Goal: Information Seeking & Learning: Learn about a topic

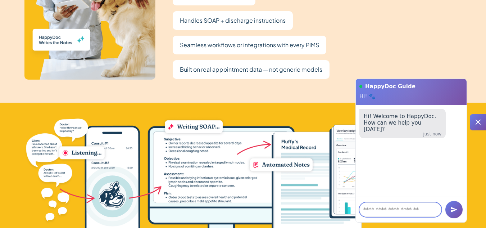
scroll to position [1447, 0]
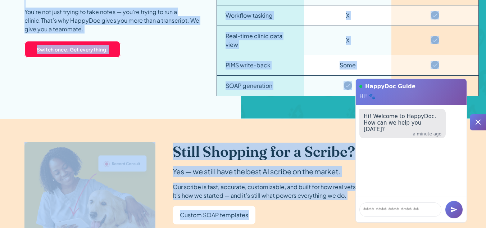
scroll to position [1227, 0]
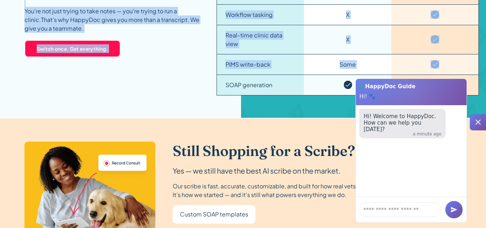
drag, startPoint x: 19, startPoint y: 41, endPoint x: 222, endPoint y: 98, distance: 210.7
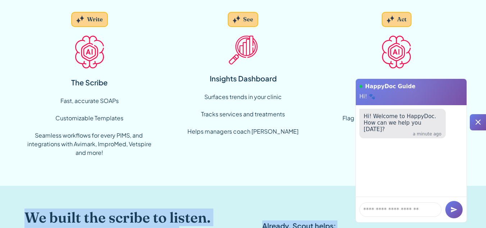
scroll to position [541, 0]
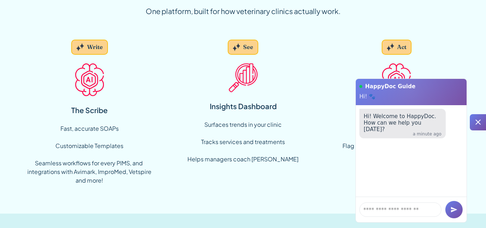
click at [480, 120] on icon at bounding box center [478, 122] width 9 height 9
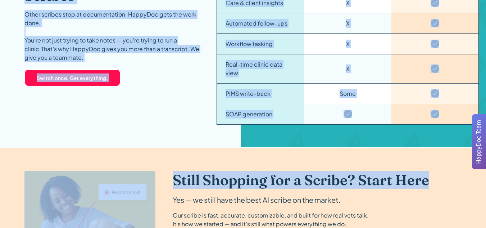
scroll to position [1208, 0]
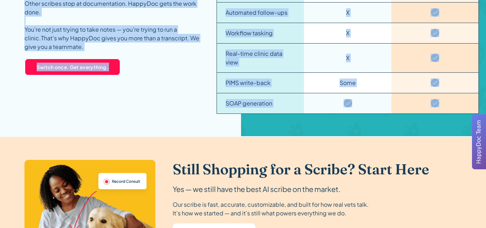
drag, startPoint x: 28, startPoint y: 67, endPoint x: 454, endPoint y: 119, distance: 428.9
copy main "Lore ipsum do sita conse — AdipiSci elitsed do eiu. Tem incididu, utlab etd mag…"
